Goal: Navigation & Orientation: Find specific page/section

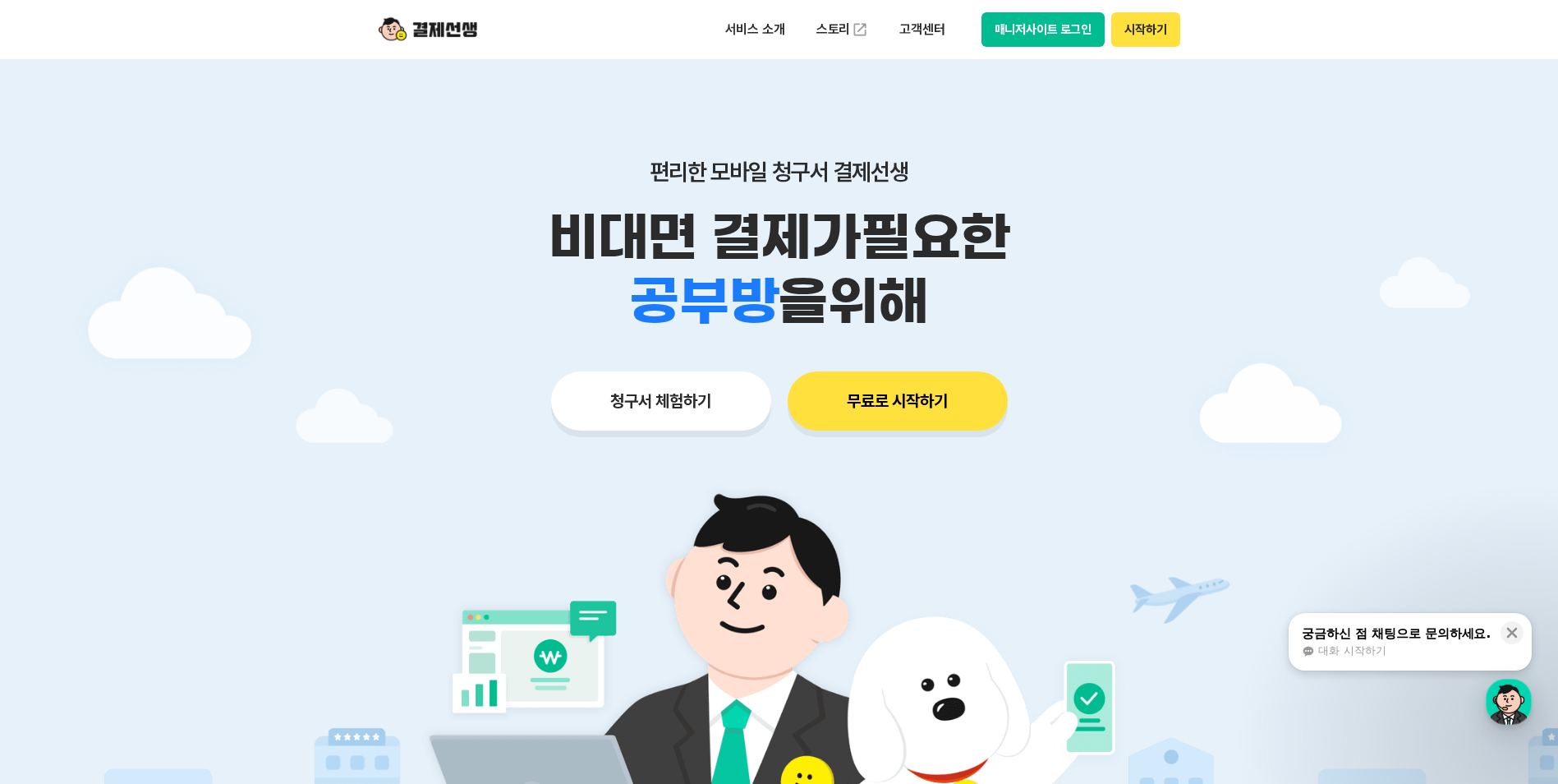
click at [597, 18] on div "서비스 소개 스토리 고객센터 매니저사이트 로그인 시작하기" at bounding box center [779, 29] width 841 height 59
click at [597, 17] on div "서비스 소개 스토리 고객센터 매니저사이트 로그인 시작하기" at bounding box center [779, 29] width 841 height 59
click at [597, 16] on div "서비스 소개 스토리 고객센터 매니저사이트 로그인 시작하기" at bounding box center [779, 29] width 841 height 59
click at [597, 16] on div "서비스 소개 스토리 고객센터 매니저사이트 로그인 시작하기" at bounding box center [779, 29] width 841 height 59
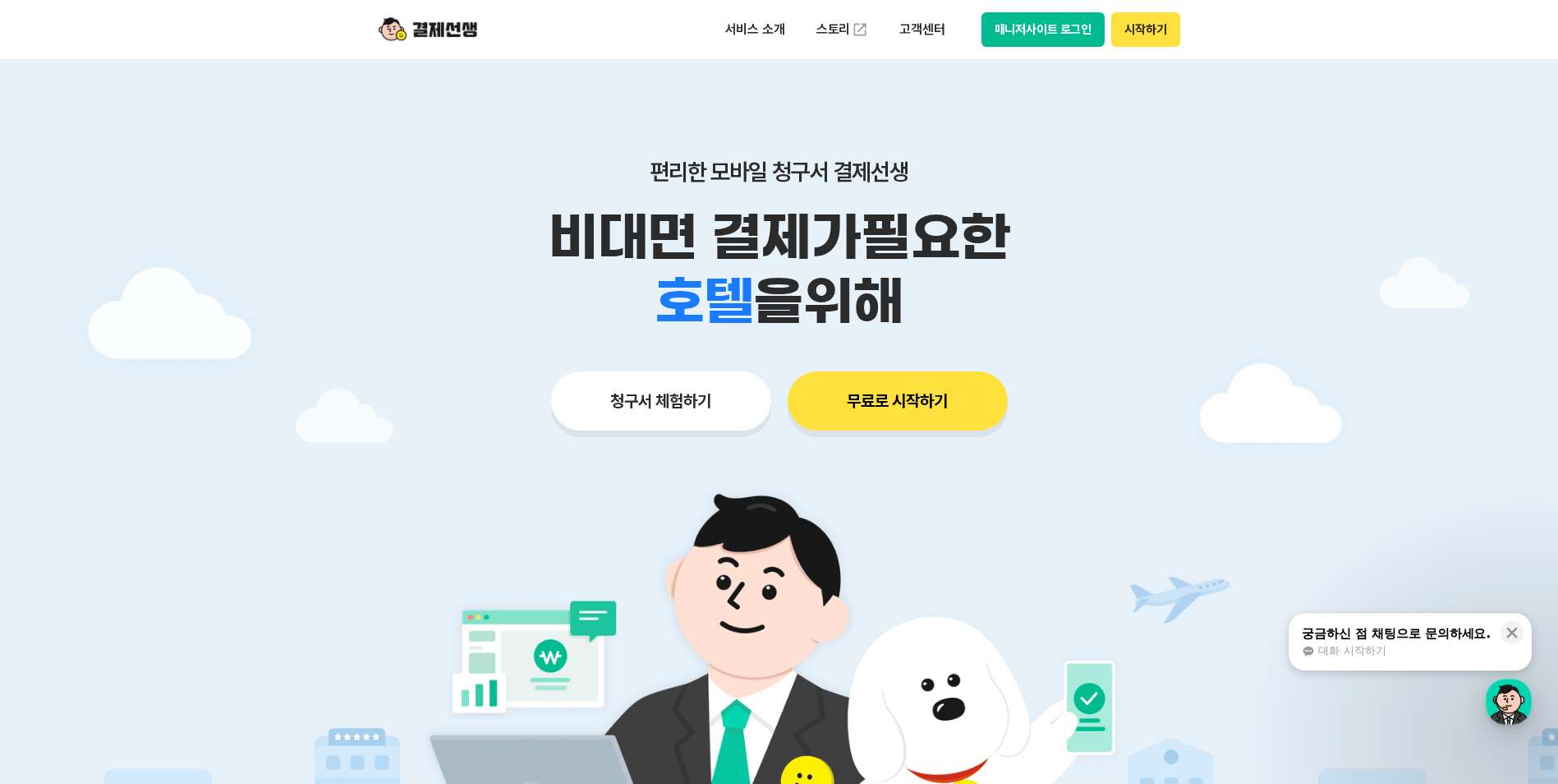
click at [593, 10] on div "서비스 소개 스토리 고객센터 매니저사이트 로그인 시작하기" at bounding box center [779, 29] width 841 height 59
click at [536, 32] on div "서비스 소개 스토리 고객센터 매니저사이트 로그인 시작하기" at bounding box center [779, 29] width 841 height 59
click at [535, 32] on div "서비스 소개 스토리 고객센터 매니저사이트 로그인 시작하기" at bounding box center [779, 29] width 841 height 59
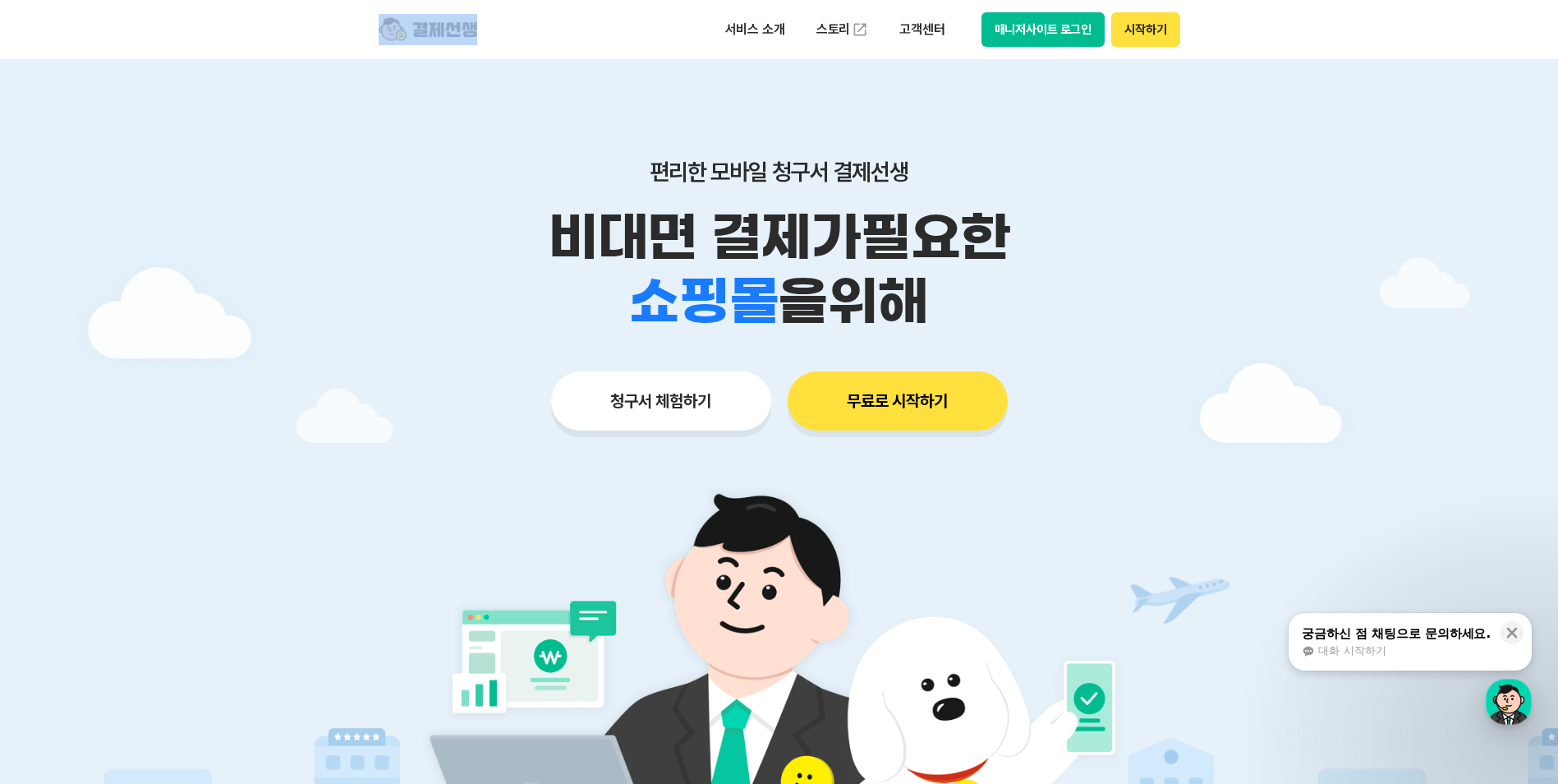
click at [535, 34] on div "서비스 소개 스토리 고객센터 매니저사이트 로그인 시작하기" at bounding box center [779, 29] width 841 height 59
drag, startPoint x: 535, startPoint y: 36, endPoint x: 1043, endPoint y: 277, distance: 562.3
click at [1055, 277] on div "학원 공부방 호텔 쇼핑몰 병원 배달 보험사 항공사 골프장 을 위해" at bounding box center [779, 302] width 841 height 64
click at [1069, 29] on button "매니저사이트 로그인" at bounding box center [1044, 29] width 124 height 35
